Goal: Task Accomplishment & Management: Complete application form

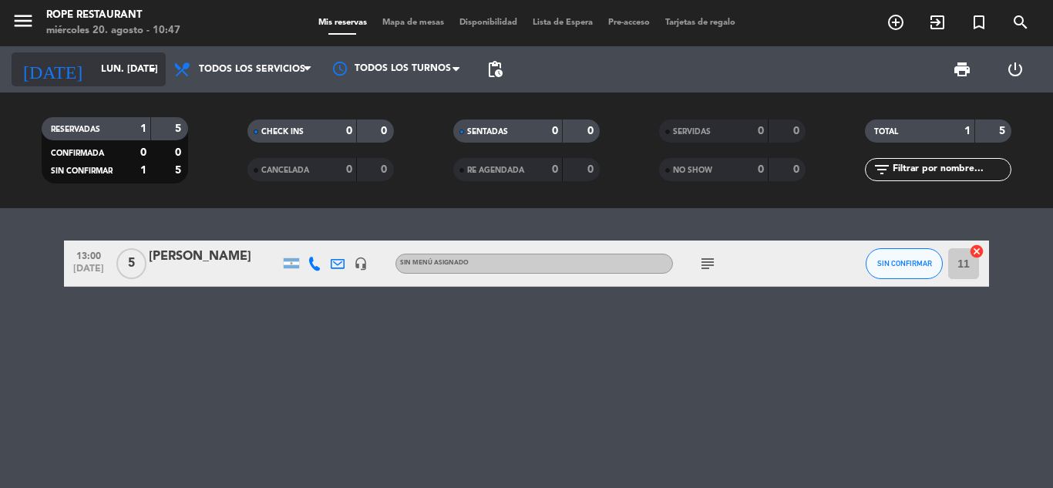
click at [98, 67] on input "lun. [DATE]" at bounding box center [158, 69] width 130 height 26
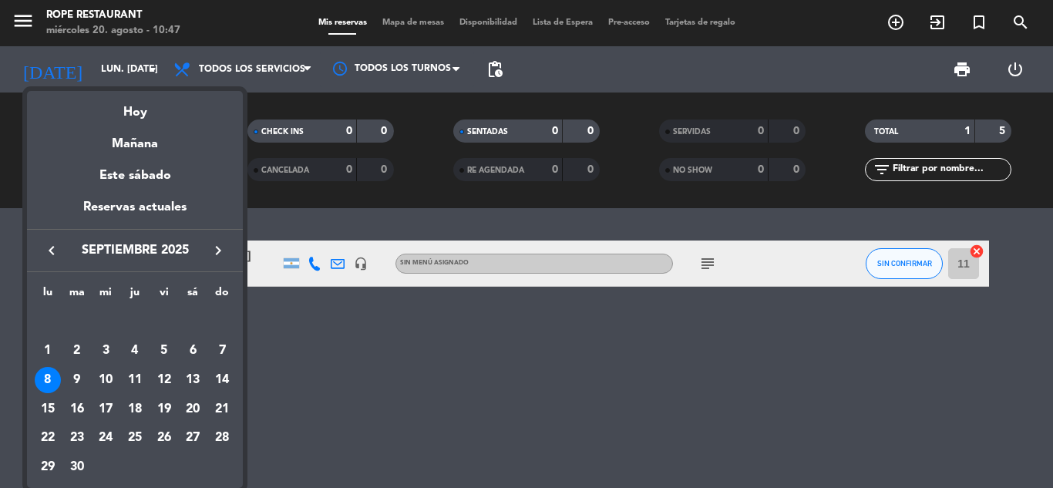
click at [213, 245] on icon "keyboard_arrow_right" at bounding box center [218, 250] width 19 height 19
click at [161, 352] on div "3" at bounding box center [164, 351] width 26 height 26
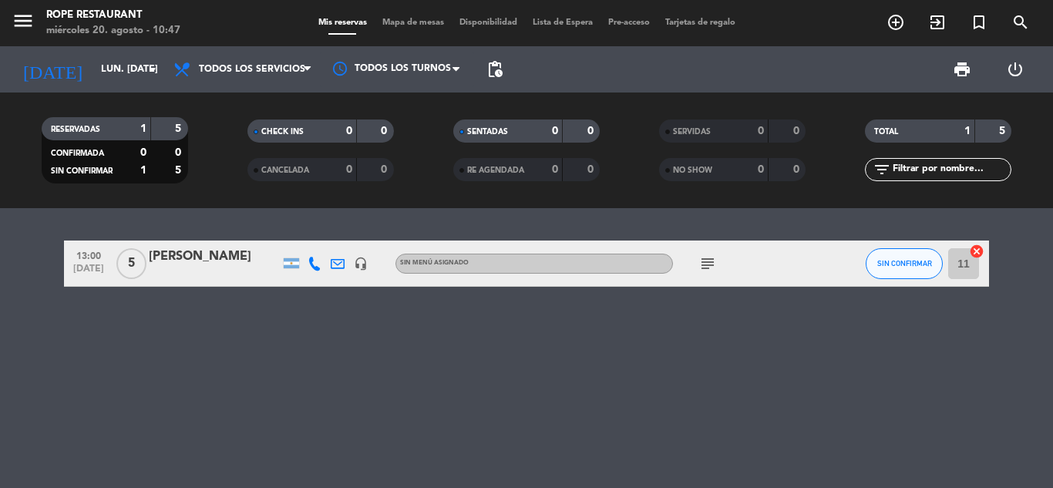
type input "vie. [DATE]"
click at [894, 24] on icon "add_circle_outline" at bounding box center [896, 22] width 19 height 19
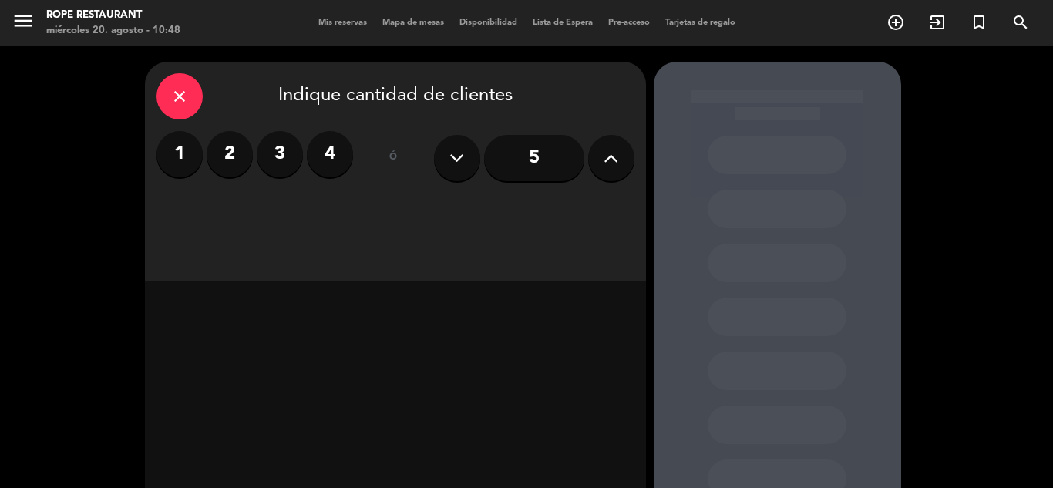
click at [229, 149] on label "2" at bounding box center [230, 154] width 46 height 46
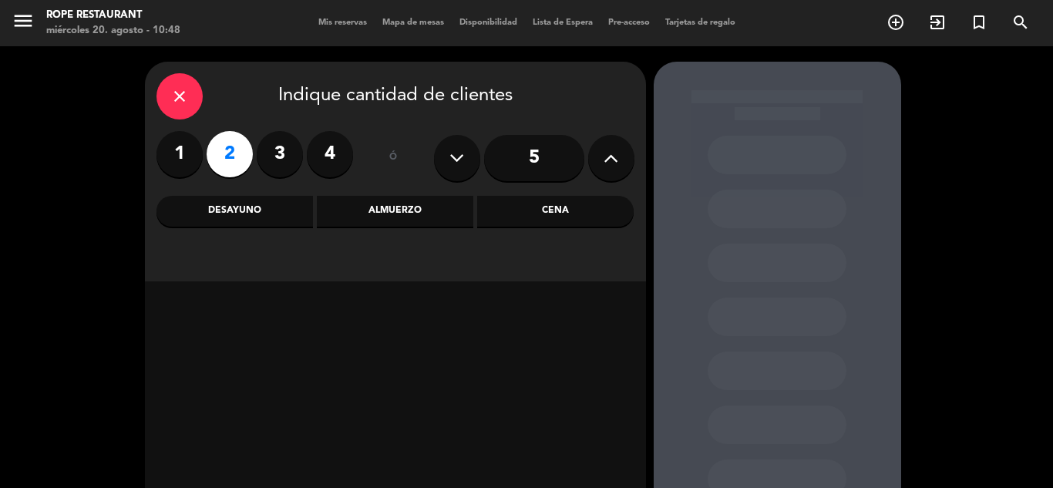
click at [378, 206] on div "Almuerzo" at bounding box center [395, 211] width 157 height 31
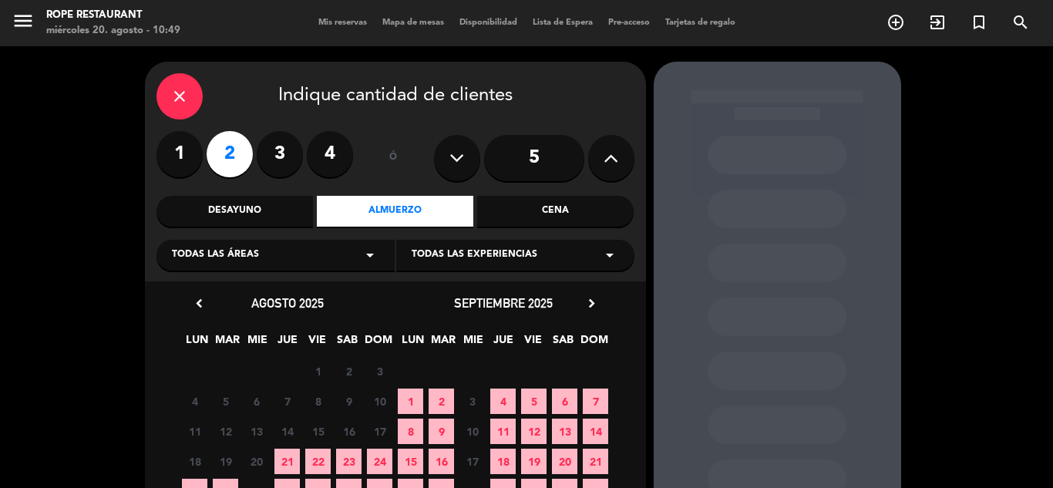
click at [594, 302] on icon "chevron_right" at bounding box center [592, 303] width 16 height 16
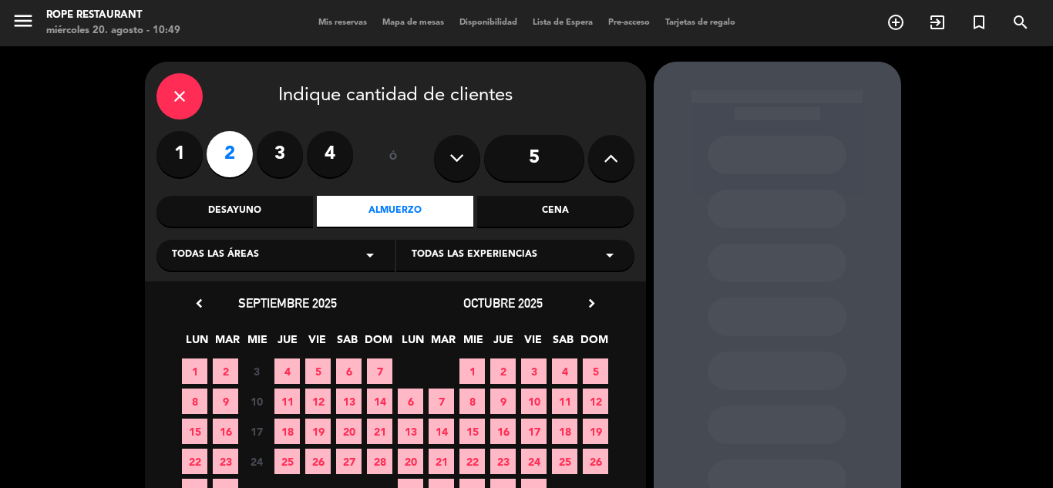
click at [532, 374] on span "3" at bounding box center [533, 371] width 25 height 25
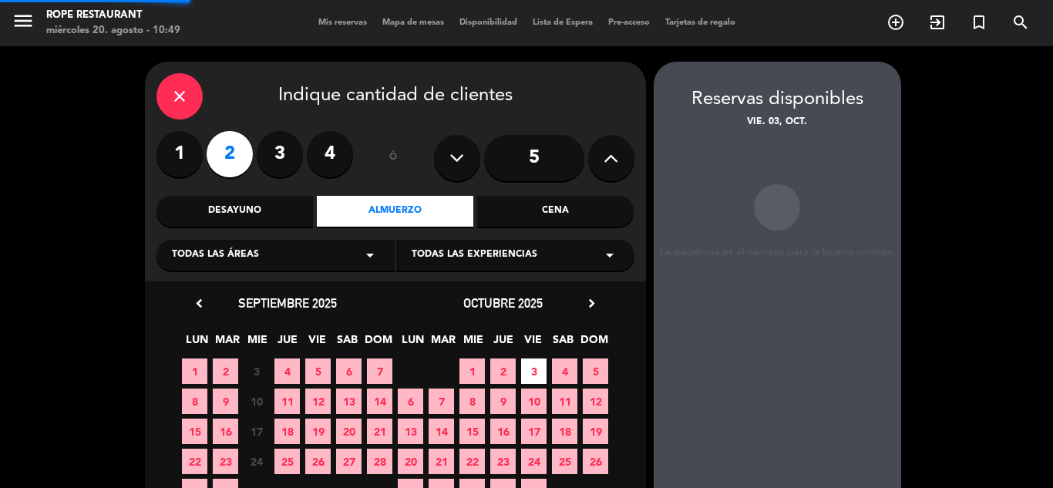
scroll to position [62, 0]
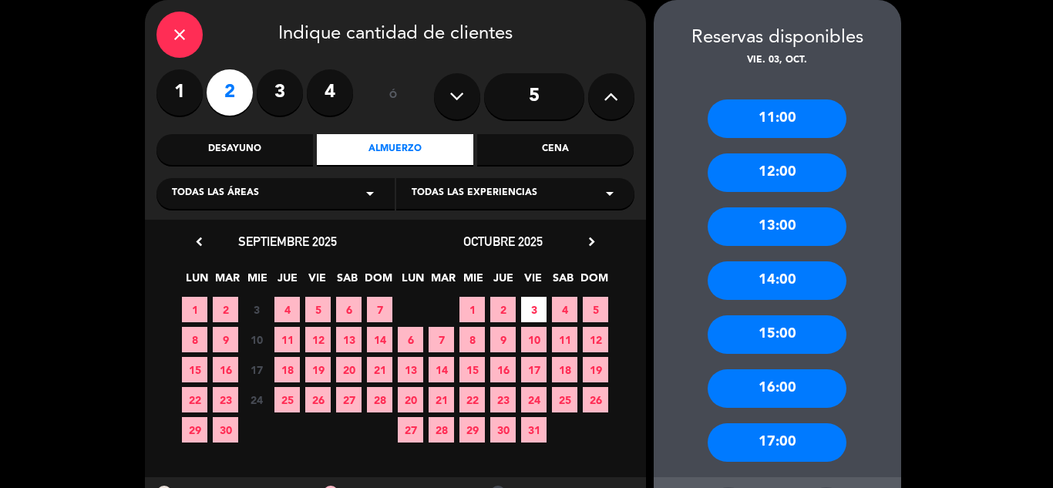
click at [781, 224] on div "13:00" at bounding box center [777, 226] width 139 height 39
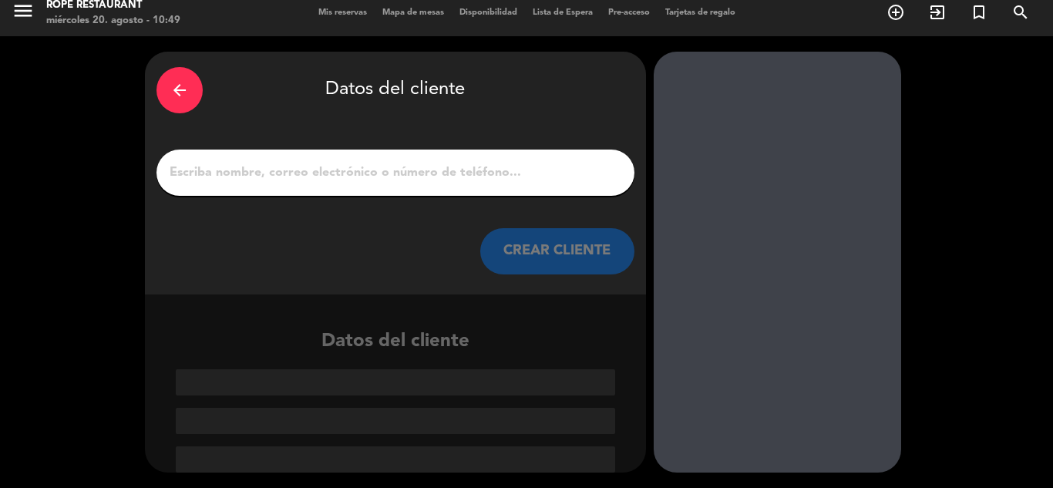
scroll to position [10, 0]
click at [403, 167] on input "1" at bounding box center [395, 173] width 455 height 22
type input "S"
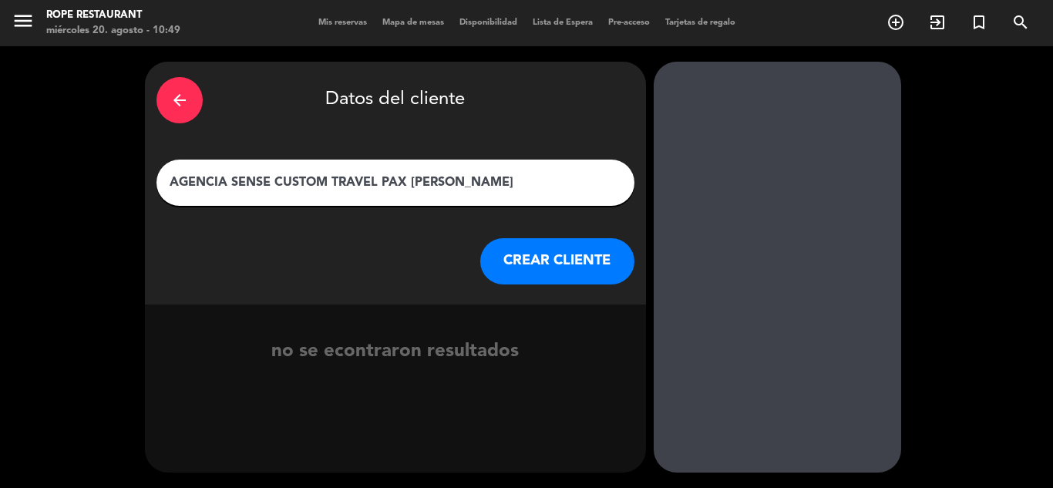
type input "AGENCIA SENSE CUSTOM TRAVEL PAX [PERSON_NAME]"
click at [577, 264] on button "CREAR CLIENTE" at bounding box center [557, 261] width 154 height 46
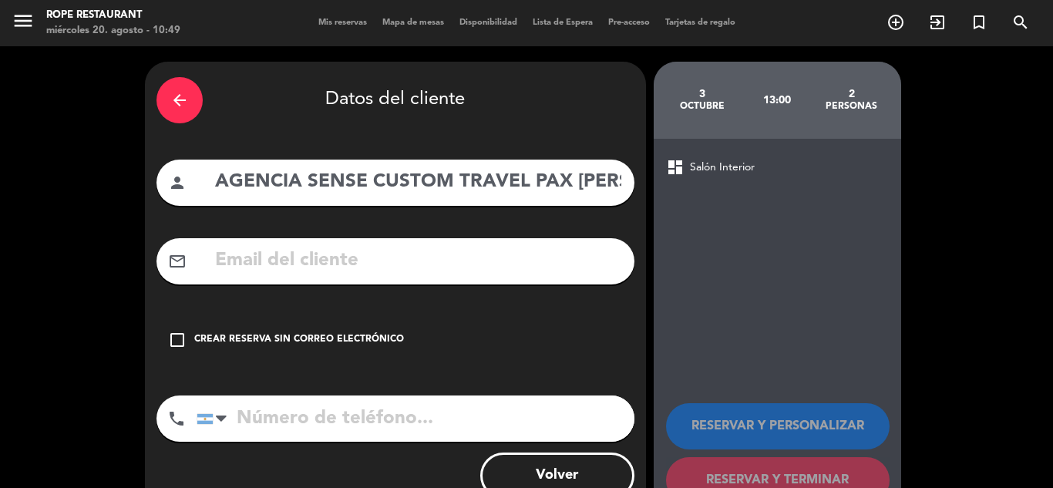
click at [227, 267] on input "text" at bounding box center [418, 261] width 409 height 32
paste input "[EMAIL_ADDRESS][DOMAIN_NAME]"
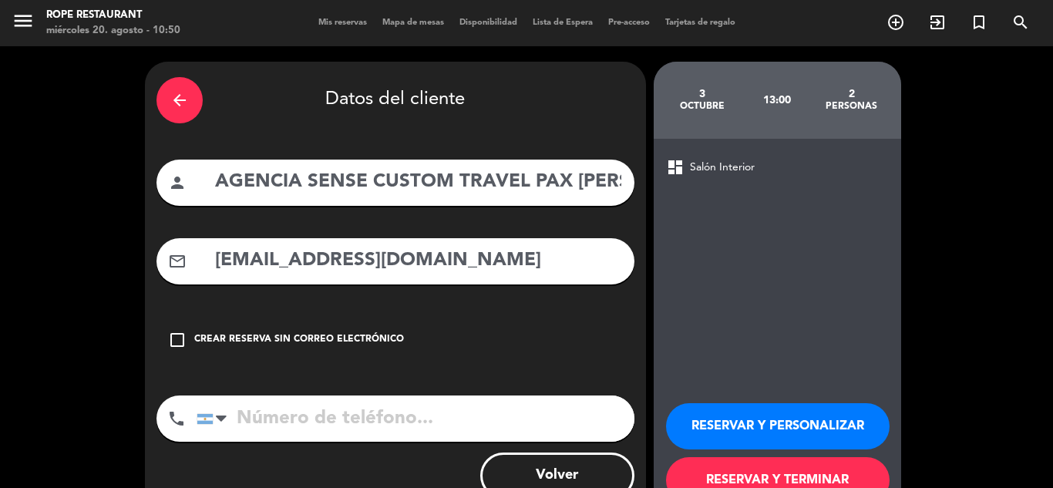
type input "[EMAIL_ADDRESS][DOMAIN_NAME]"
click at [264, 416] on input "tel" at bounding box center [416, 419] width 438 height 46
type input "2614604155"
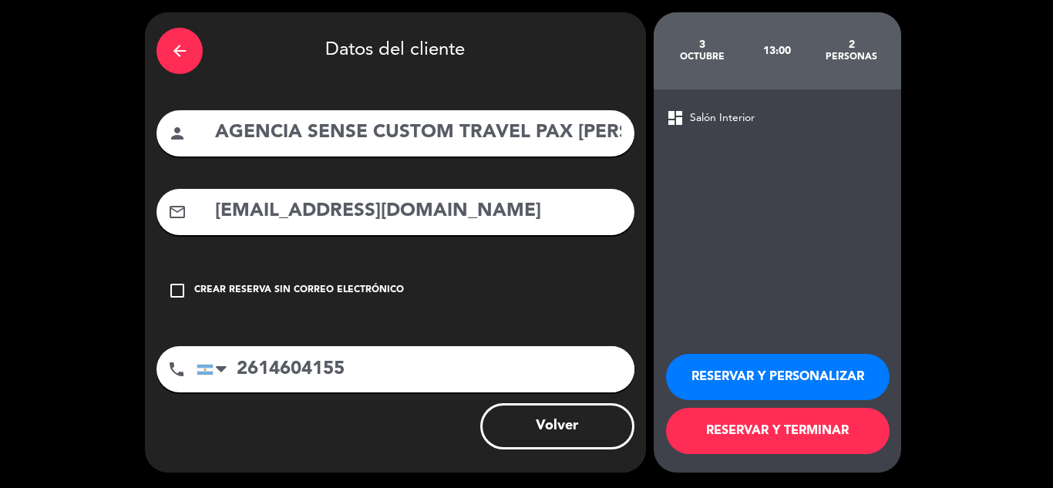
click at [767, 379] on button "RESERVAR Y PERSONALIZAR" at bounding box center [778, 377] width 224 height 46
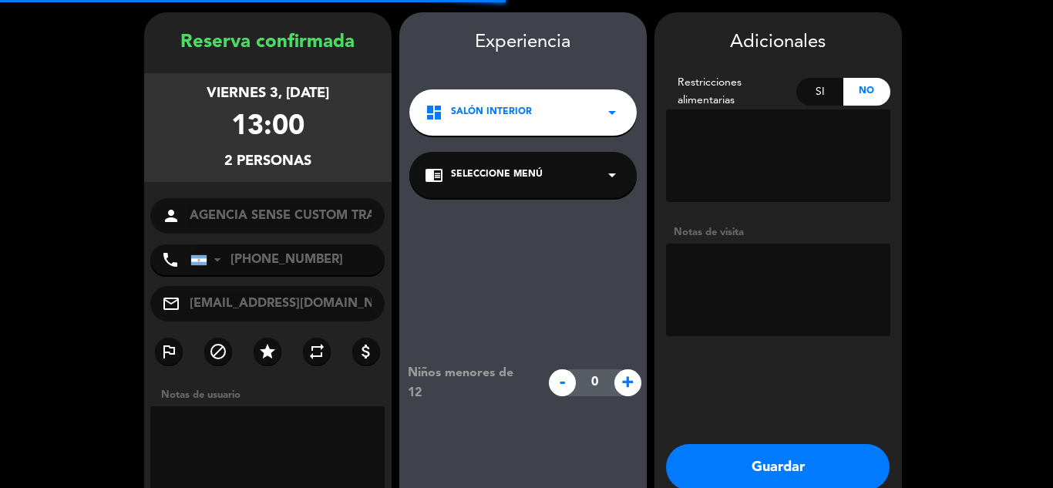
scroll to position [62, 0]
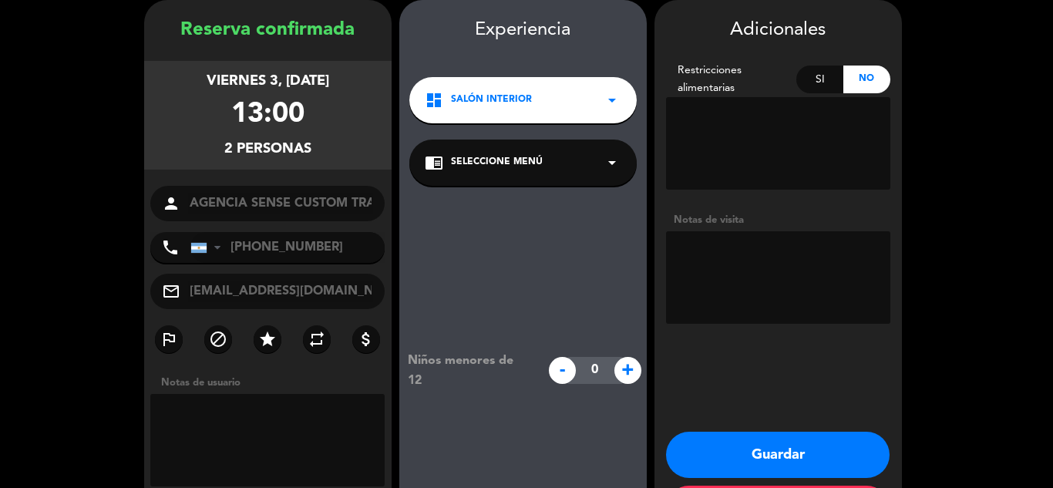
click at [739, 264] on textarea at bounding box center [778, 277] width 224 height 93
type textarea "ALMUERZO 3 PASOS VINO LV"
click at [744, 446] on button "Guardar" at bounding box center [778, 455] width 224 height 46
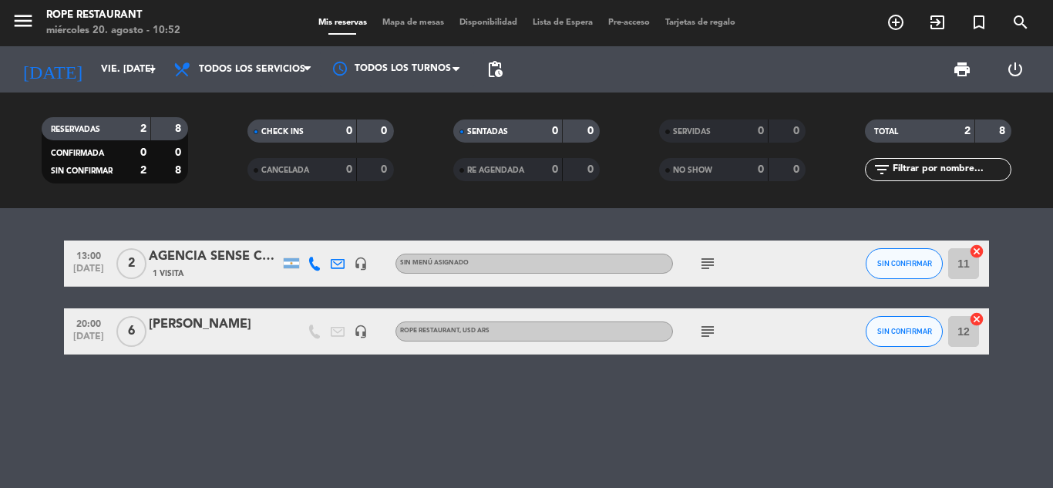
click at [229, 252] on div "AGENCIA SENSE CUSTOM TRAVEL PAX [PERSON_NAME]" at bounding box center [214, 257] width 131 height 20
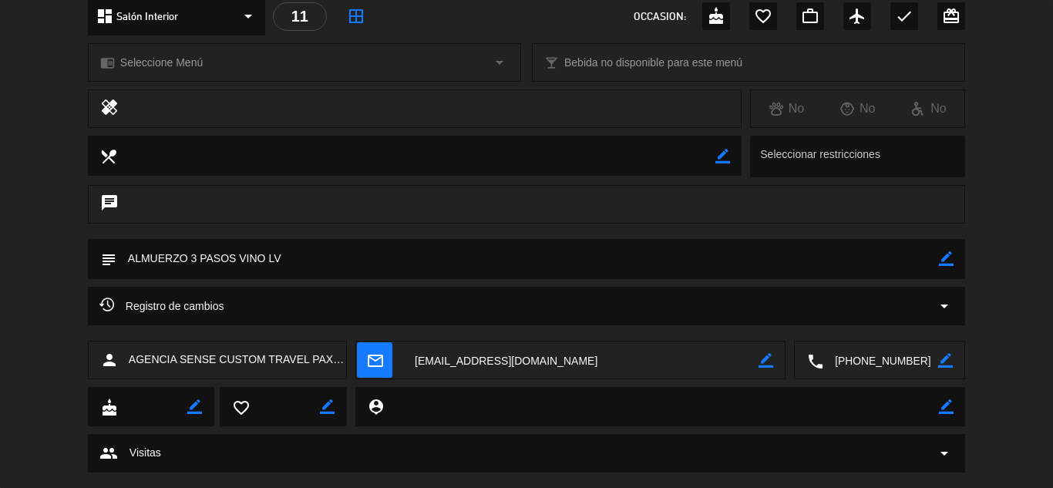
scroll to position [192, 0]
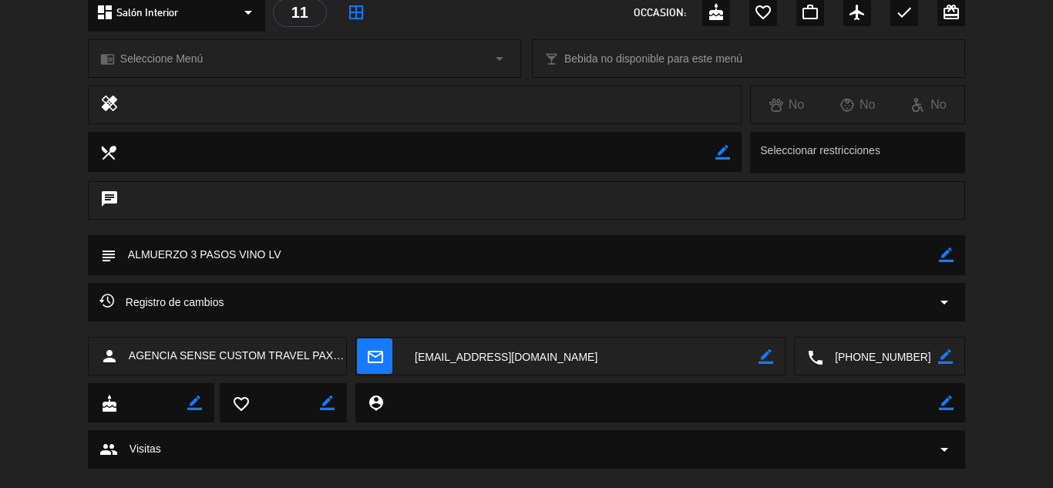
click at [939, 255] on icon "border_color" at bounding box center [946, 254] width 15 height 15
click at [422, 260] on textarea at bounding box center [527, 254] width 823 height 39
click at [937, 248] on textarea at bounding box center [527, 254] width 823 height 39
type textarea "ALMUERZO 3 PASOS VINOs AÑEJADOS"
click at [947, 254] on icon at bounding box center [946, 254] width 15 height 15
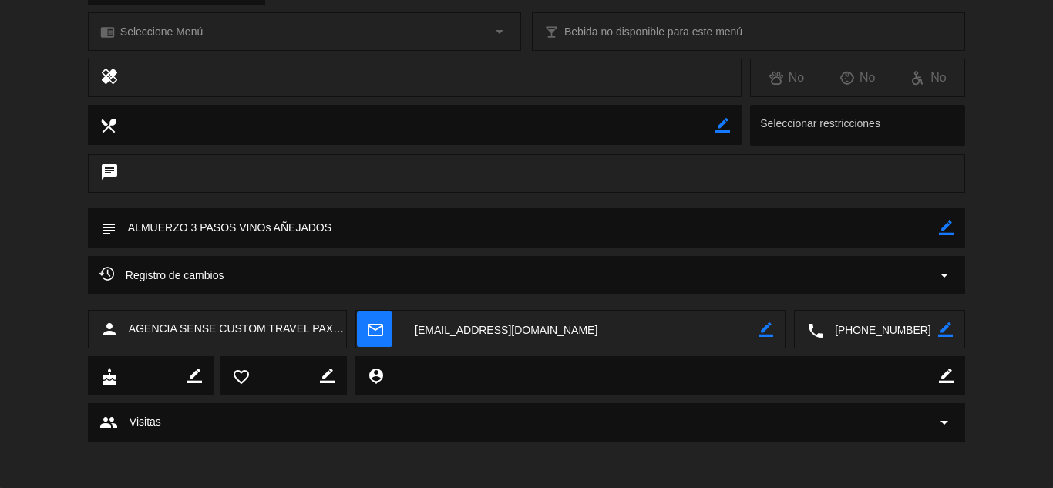
scroll to position [0, 0]
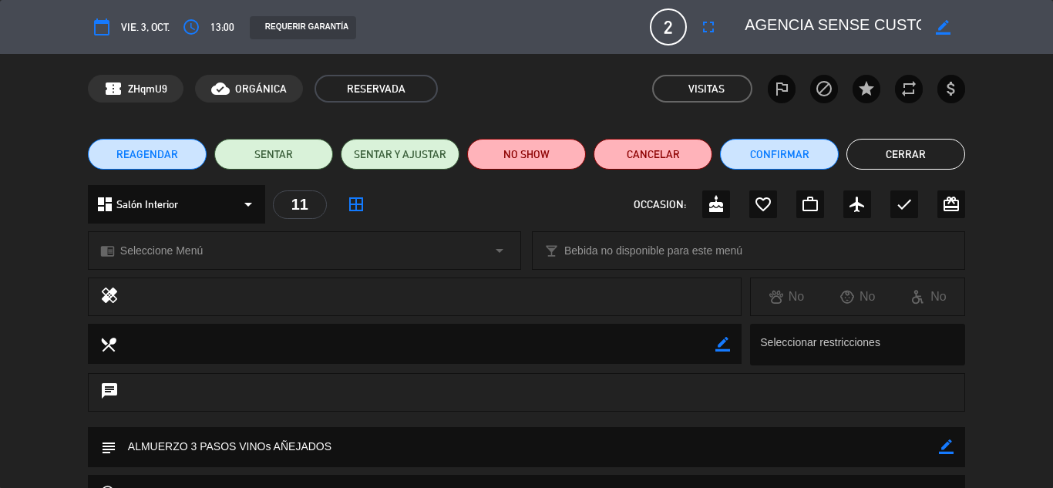
click at [887, 163] on button "Cerrar" at bounding box center [906, 154] width 119 height 31
